Goal: Obtain resource: Download file/media

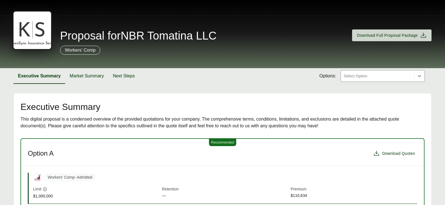
click at [30, 34] on h1 "Proposal for NBR Tomatina LLC" at bounding box center [119, 35] width 194 height 11
click at [391, 75] on div at bounding box center [377, 76] width 69 height 7
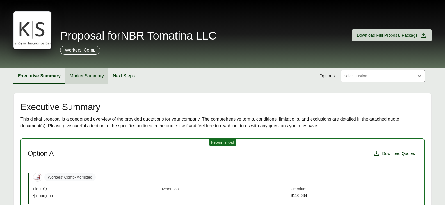
click at [95, 75] on button "Market Summary" at bounding box center [86, 76] width 43 height 16
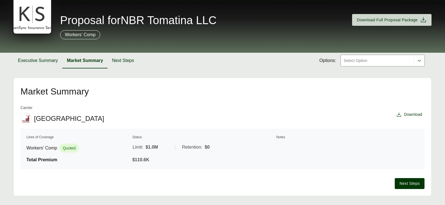
scroll to position [29, 0]
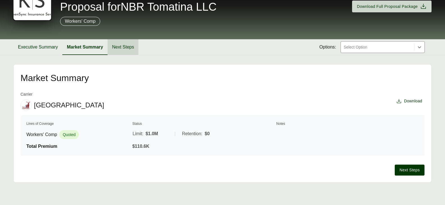
click at [121, 50] on button "Next Steps" at bounding box center [122, 47] width 31 height 16
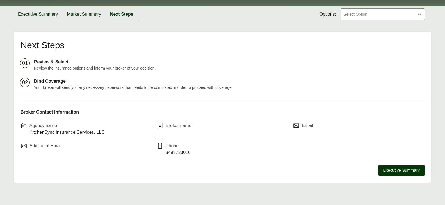
scroll to position [62, 0]
click at [390, 172] on span "Executive Summary" at bounding box center [401, 170] width 36 height 6
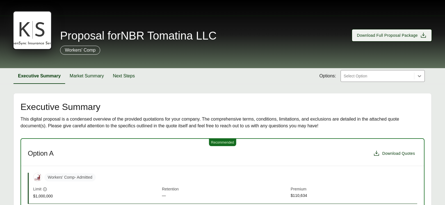
click at [397, 37] on span "Download Full Proposal Package" at bounding box center [386, 36] width 61 height 6
